Goal: Task Accomplishment & Management: Use online tool/utility

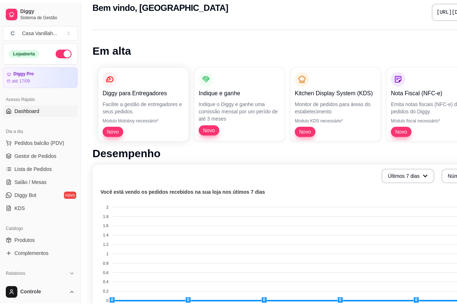
scroll to position [36, 0]
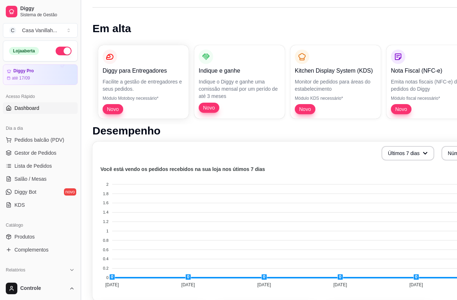
click at [78, 42] on button "Toggle Sidebar" at bounding box center [81, 150] width 6 height 300
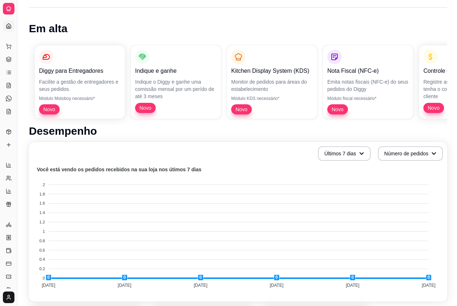
click at [10, 11] on icon at bounding box center [9, 9] width 6 height 6
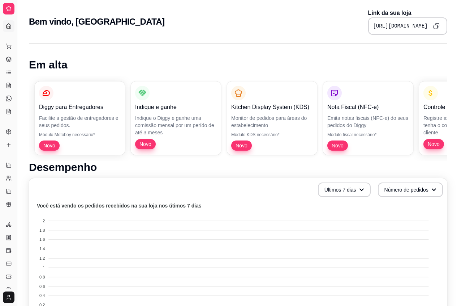
click at [6, 22] on link "Dashboard" at bounding box center [9, 26] width 12 height 12
click at [8, 25] on icon at bounding box center [9, 26] width 6 height 6
click at [9, 26] on icon at bounding box center [9, 26] width 6 height 6
click at [7, 29] on div "Dia a dia" at bounding box center [8, 35] width 11 height 12
click at [8, 29] on div "Dia a dia" at bounding box center [8, 35] width 11 height 12
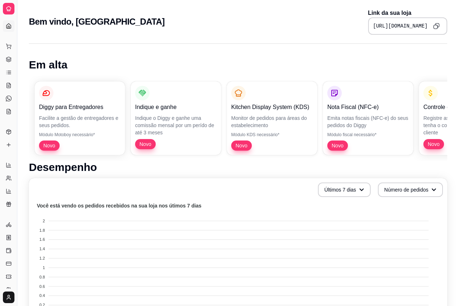
click at [9, 25] on icon at bounding box center [9, 26] width 6 height 6
click at [7, 294] on html "Diggy Sistema de Gestão C Casa Vanillah ... Loja aberta Diggy Pro até 17/09 Ace…" at bounding box center [228, 153] width 457 height 306
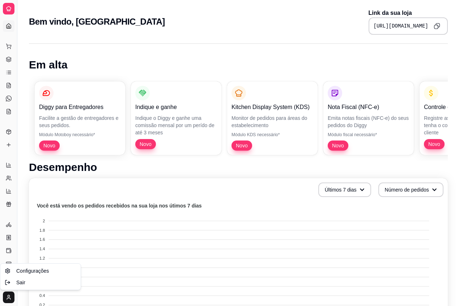
click at [85, 149] on html "Diggy Sistema de Gestão C Casa Vanillah ... Loja aberta Diggy Pro até 17/09 Ace…" at bounding box center [231, 153] width 463 height 306
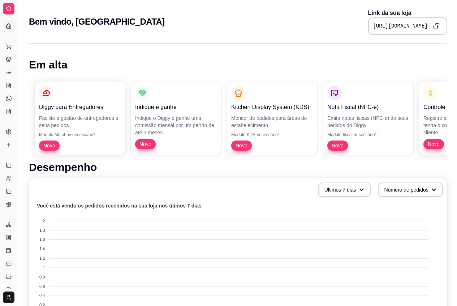
click at [7, 29] on div "Dia a dia" at bounding box center [8, 35] width 11 height 12
click at [9, 24] on icon at bounding box center [9, 26] width 6 height 6
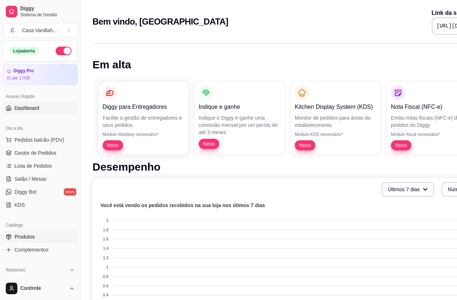
click at [23, 238] on span "Produtos" at bounding box center [24, 236] width 20 height 7
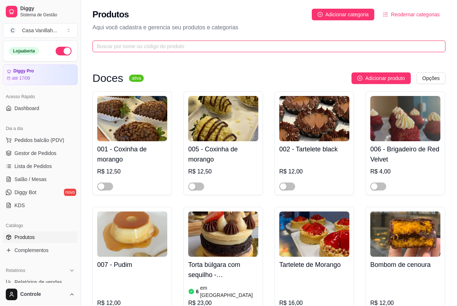
click at [151, 47] on input "text" at bounding box center [266, 46] width 339 height 8
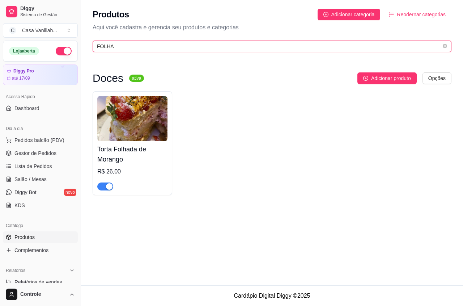
type input "FOLHA"
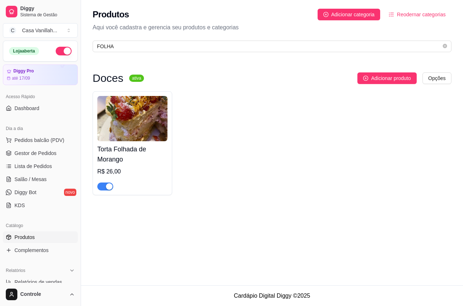
click at [108, 184] on div "button" at bounding box center [109, 186] width 7 height 7
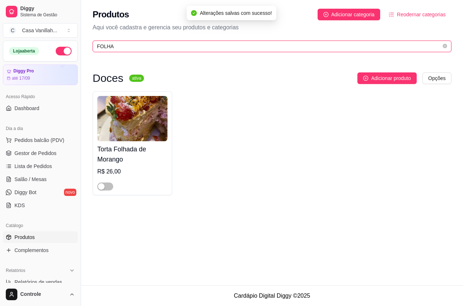
click at [159, 48] on input "FOLHA" at bounding box center [269, 46] width 344 height 8
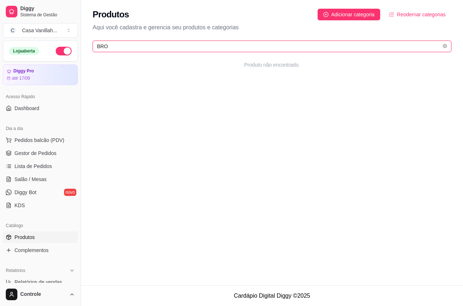
type input "BROW"
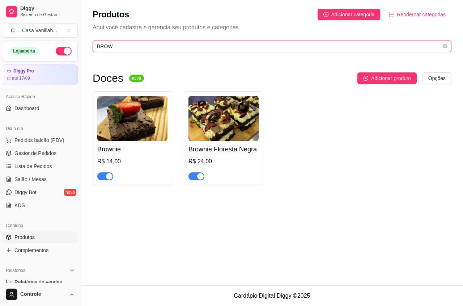
click at [129, 44] on input "BROW" at bounding box center [269, 46] width 344 height 8
